Goal: Use online tool/utility: Utilize a website feature to perform a specific function

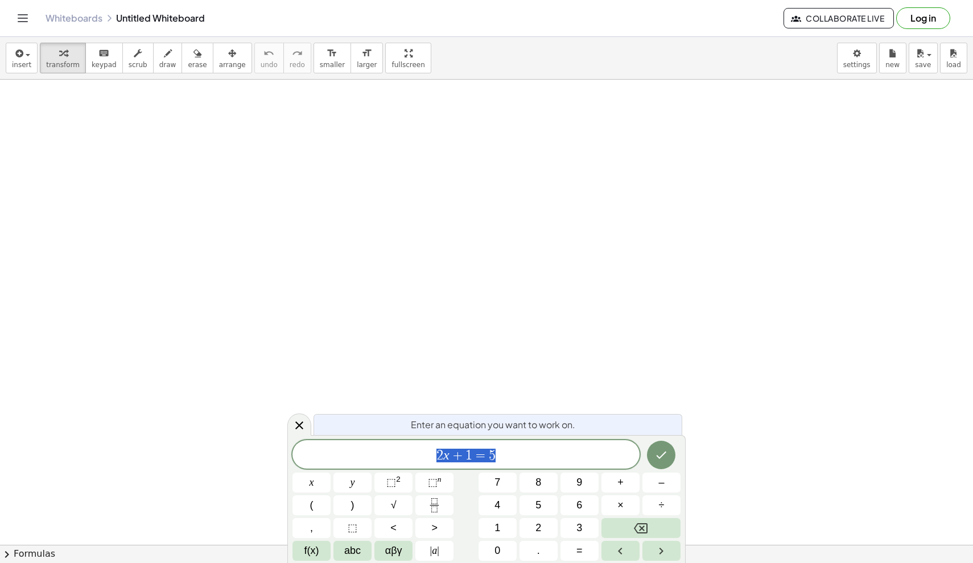
click at [538, 459] on span "2 x + 1 = 5" at bounding box center [465, 456] width 347 height 16
click at [655, 455] on icon "Done" at bounding box center [661, 455] width 14 height 14
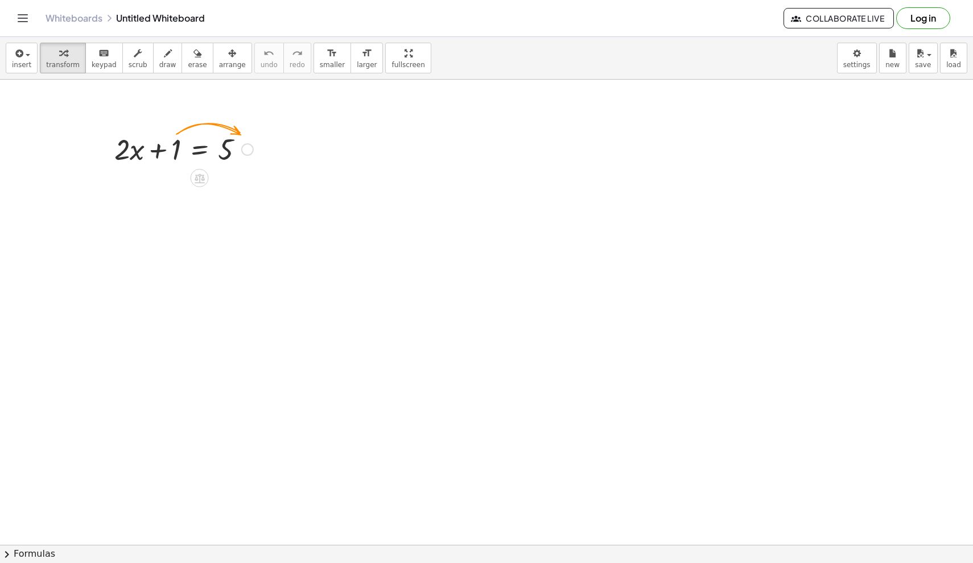
click at [243, 150] on div at bounding box center [247, 149] width 13 height 13
drag, startPoint x: 176, startPoint y: 149, endPoint x: 263, endPoint y: 149, distance: 87.6
drag, startPoint x: 117, startPoint y: 187, endPoint x: 248, endPoint y: 222, distance: 136.2
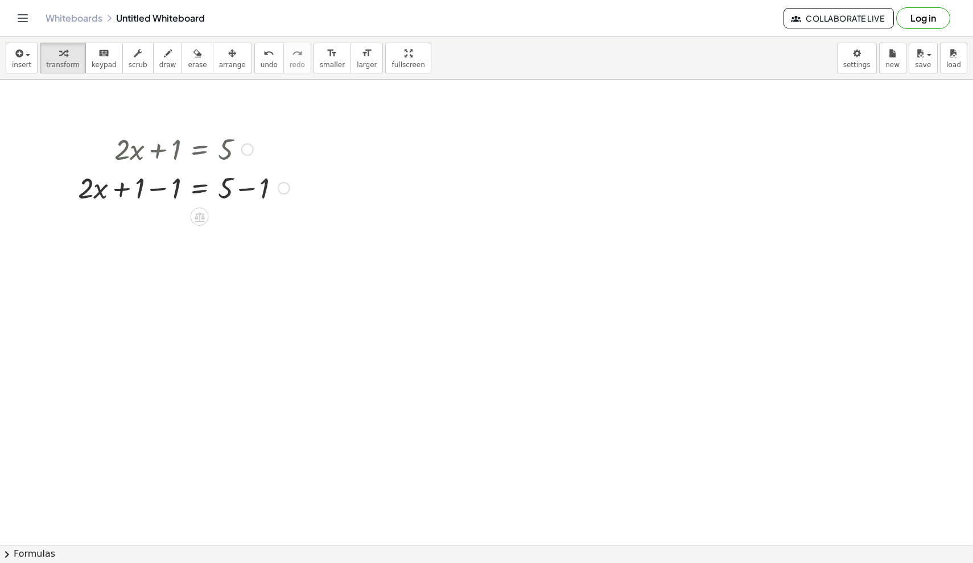
click at [285, 187] on div "Fix a mistake Transform line Copy line as LaTeX Copy derivation as LaTeX Expand…" at bounding box center [284, 188] width 13 height 13
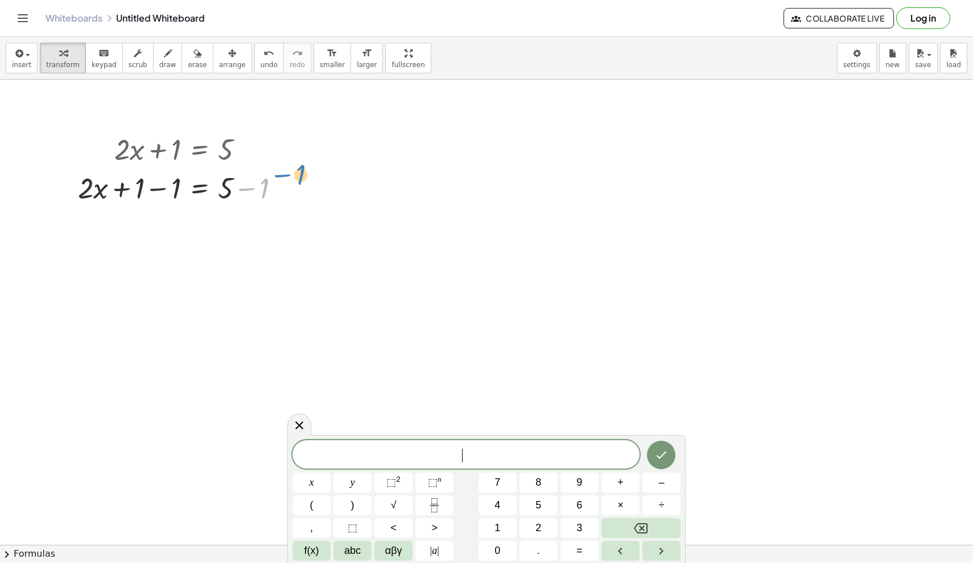
drag, startPoint x: 240, startPoint y: 181, endPoint x: 278, endPoint y: 167, distance: 40.7
click at [200, 150] on div "+ · 2 · x + 1 = 5 − 1 + · 2 · x = 5 + 1 − 1 + − 1 Transform line Copy line as L…" at bounding box center [200, 150] width 0 height 0
drag, startPoint x: 170, startPoint y: 190, endPoint x: 134, endPoint y: 191, distance: 35.9
click at [134, 191] on div at bounding box center [183, 187] width 223 height 39
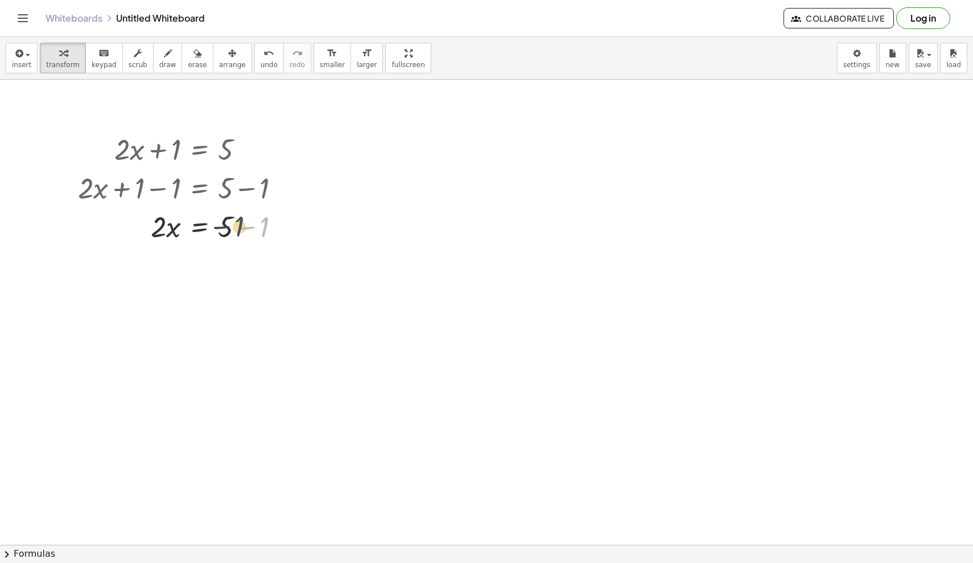
drag, startPoint x: 261, startPoint y: 230, endPoint x: 233, endPoint y: 230, distance: 27.3
click at [233, 230] on div at bounding box center [183, 226] width 223 height 39
drag, startPoint x: 222, startPoint y: 223, endPoint x: 265, endPoint y: 222, distance: 42.7
drag, startPoint x: 160, startPoint y: 267, endPoint x: 236, endPoint y: 277, distance: 75.7
click at [236, 277] on div at bounding box center [183, 264] width 223 height 39
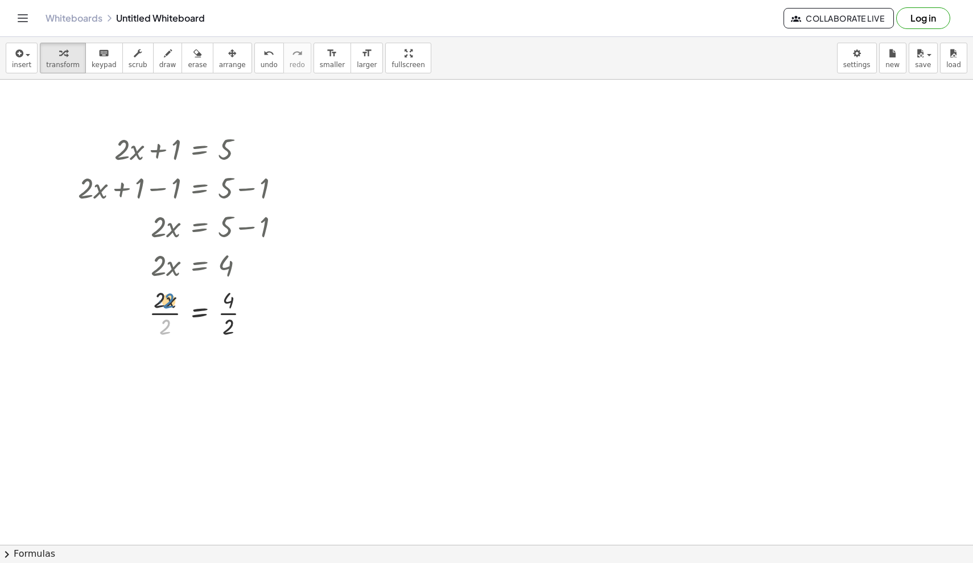
drag, startPoint x: 162, startPoint y: 326, endPoint x: 166, endPoint y: 300, distance: 26.4
click at [166, 300] on div at bounding box center [183, 312] width 223 height 57
drag, startPoint x: 163, startPoint y: 331, endPoint x: 162, endPoint y: 303, distance: 28.5
drag, startPoint x: 228, startPoint y: 376, endPoint x: 227, endPoint y: 352, distance: 23.3
click at [227, 352] on div at bounding box center [183, 369] width 223 height 57
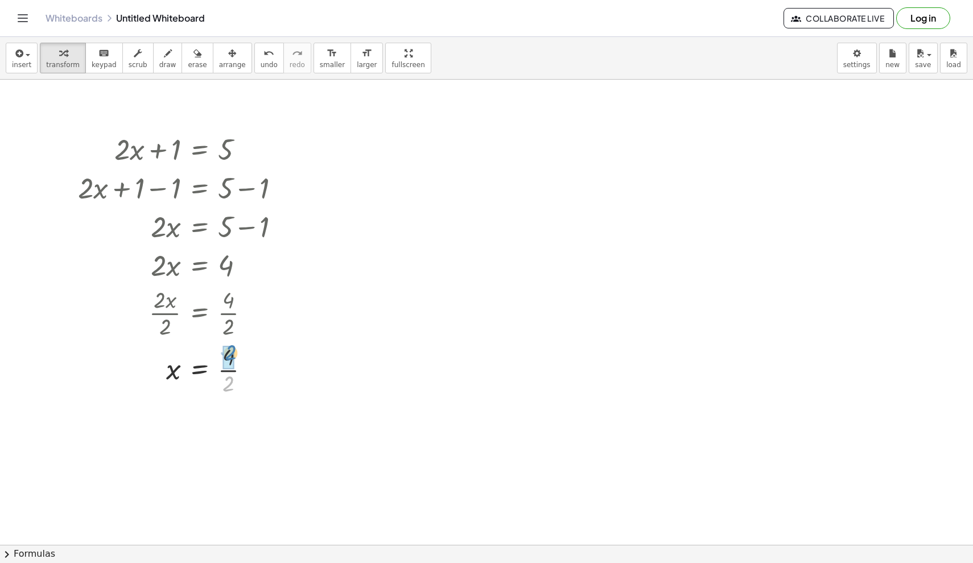
drag, startPoint x: 229, startPoint y: 378, endPoint x: 232, endPoint y: 348, distance: 30.4
